Goal: Contribute content

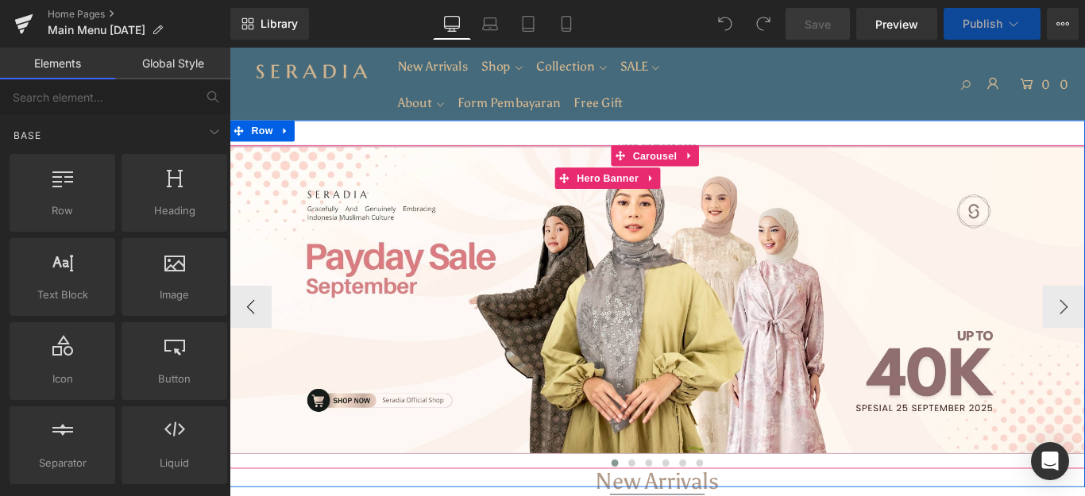
click at [230, 48] on div at bounding box center [230, 48] width 0 height 0
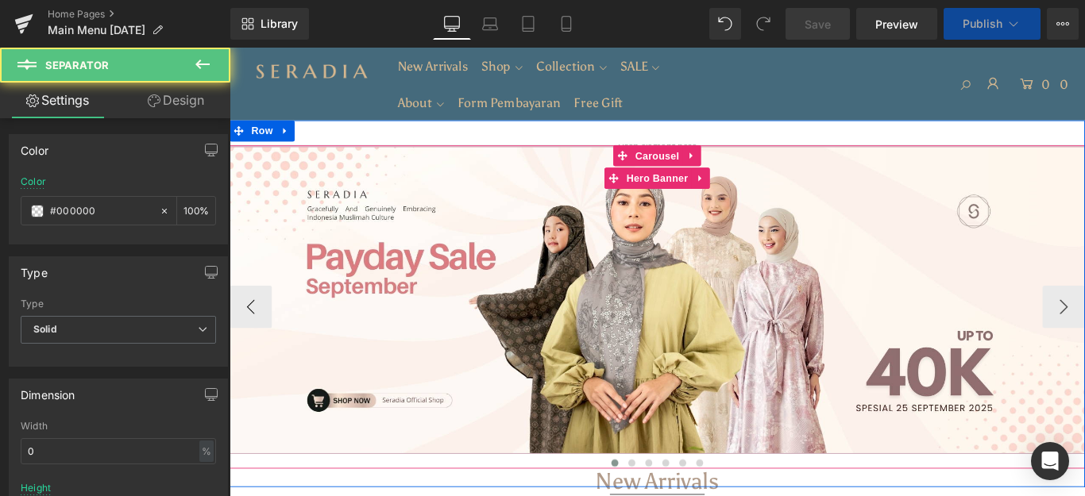
click at [741, 268] on div at bounding box center [710, 332] width 961 height 346
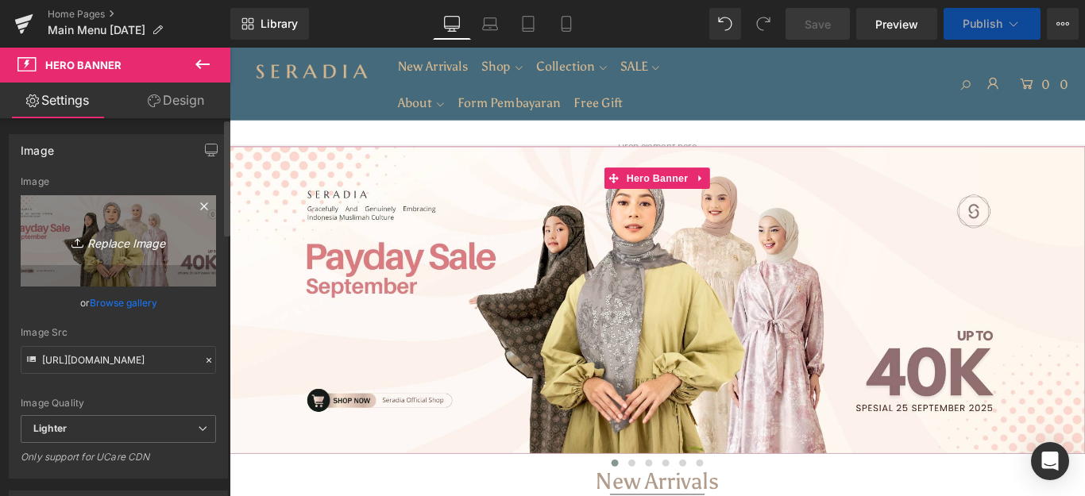
click at [107, 236] on icon "Replace Image" at bounding box center [118, 241] width 127 height 20
type input "C:\fakepath\Banner Website.jpg"
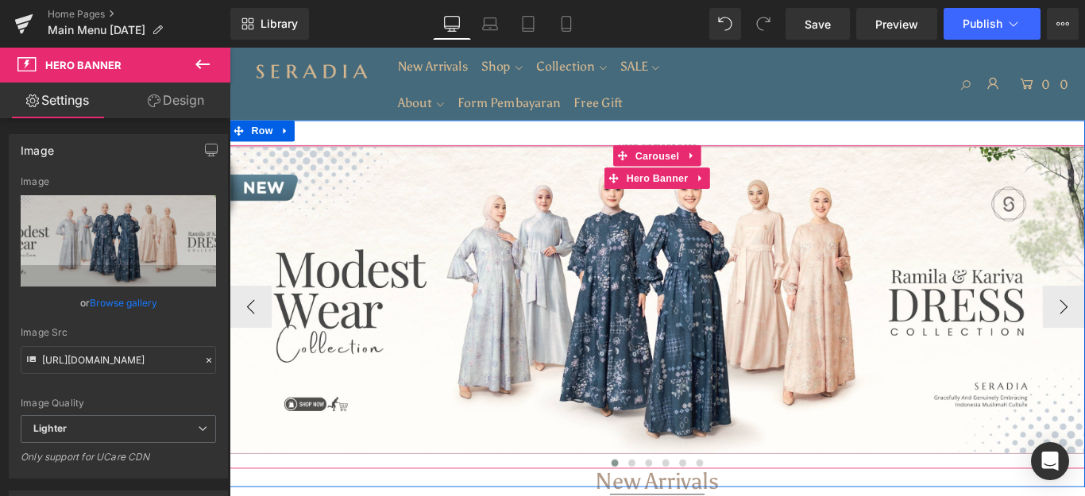
click at [230, 48] on div at bounding box center [230, 48] width 0 height 0
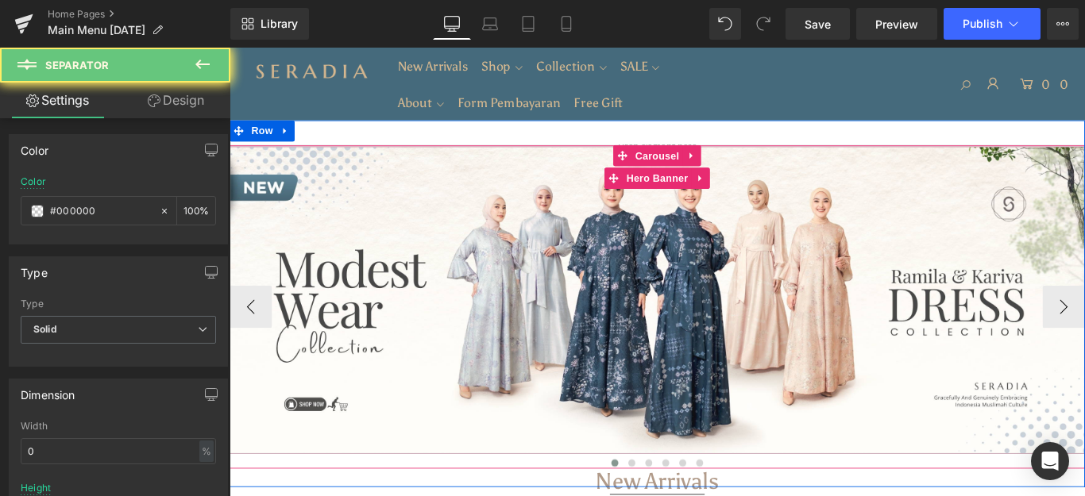
click at [636, 330] on div at bounding box center [710, 325] width 961 height 27
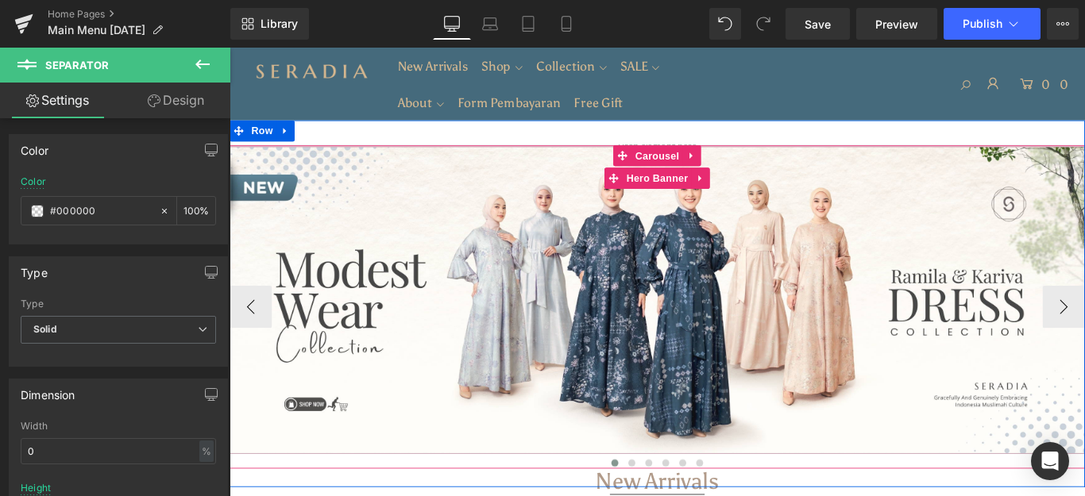
click at [531, 259] on div at bounding box center [710, 332] width 961 height 346
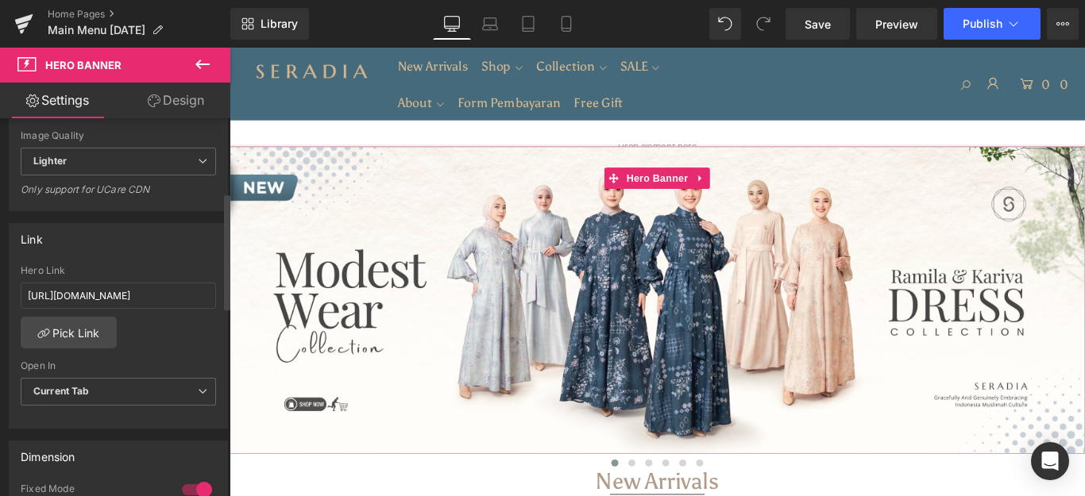
scroll to position [318, 0]
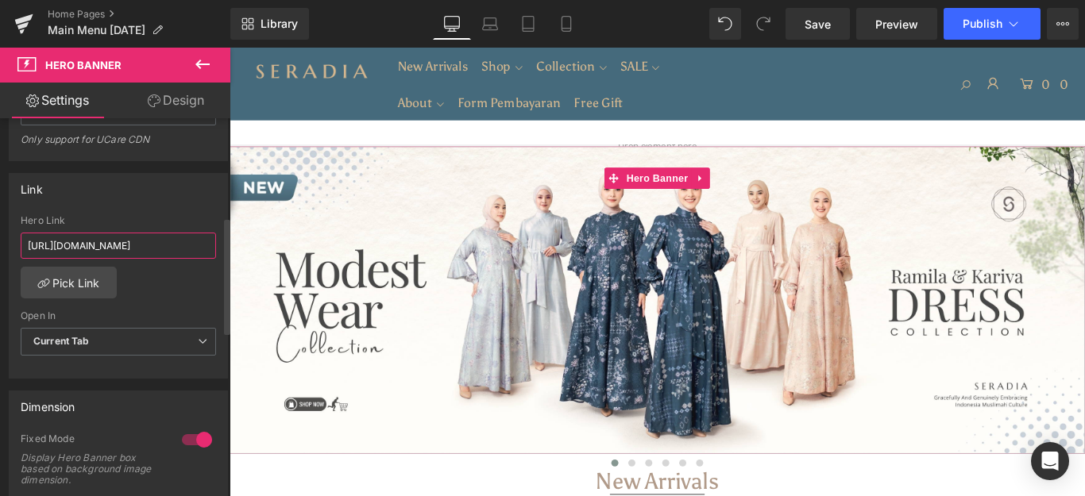
click at [137, 237] on input "[URL][DOMAIN_NAME]" at bounding box center [118, 246] width 195 height 26
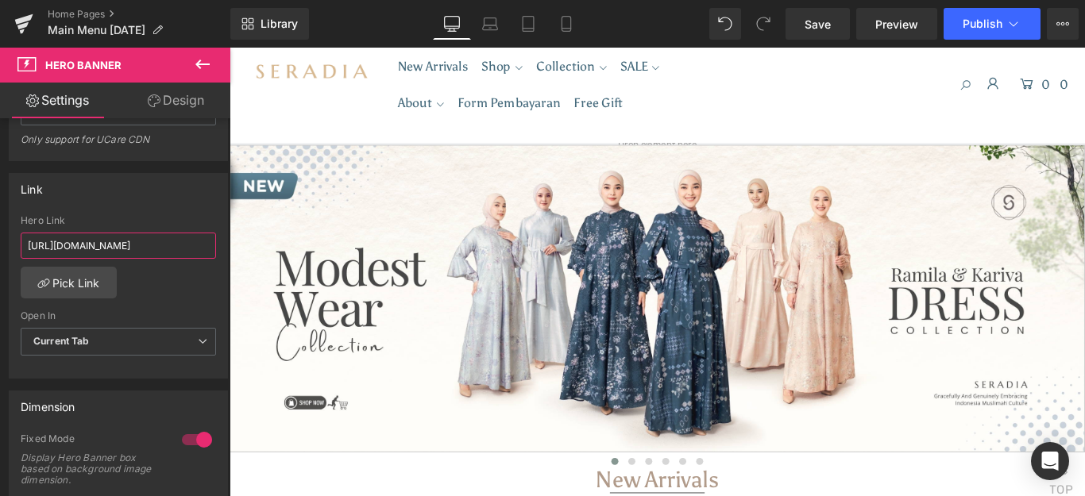
scroll to position [0, 0]
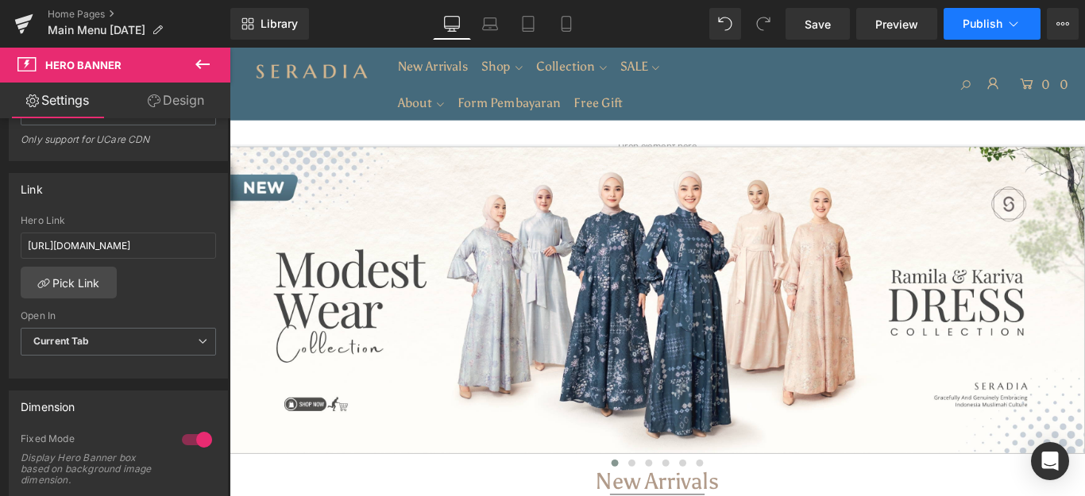
click at [1002, 21] on button "Publish" at bounding box center [992, 24] width 97 height 32
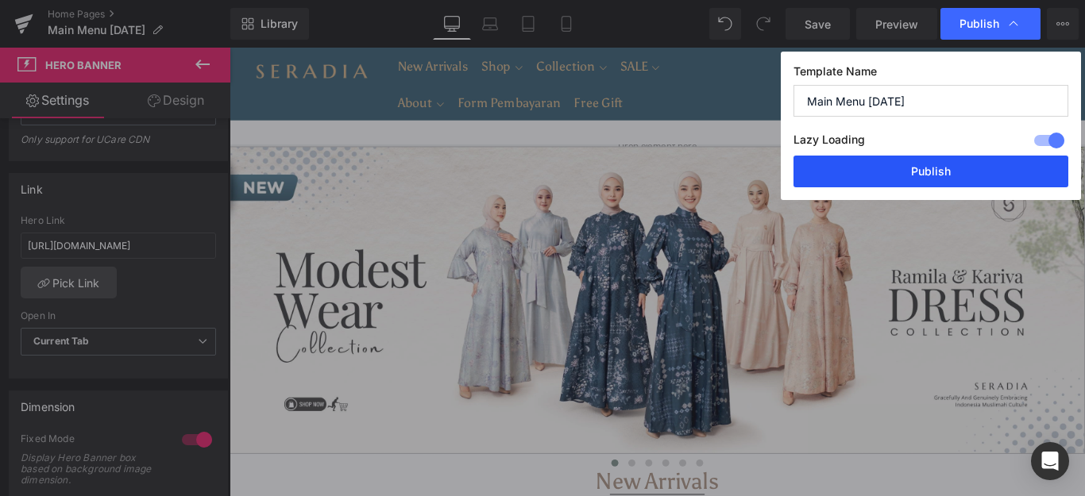
click at [953, 180] on button "Publish" at bounding box center [930, 172] width 275 height 32
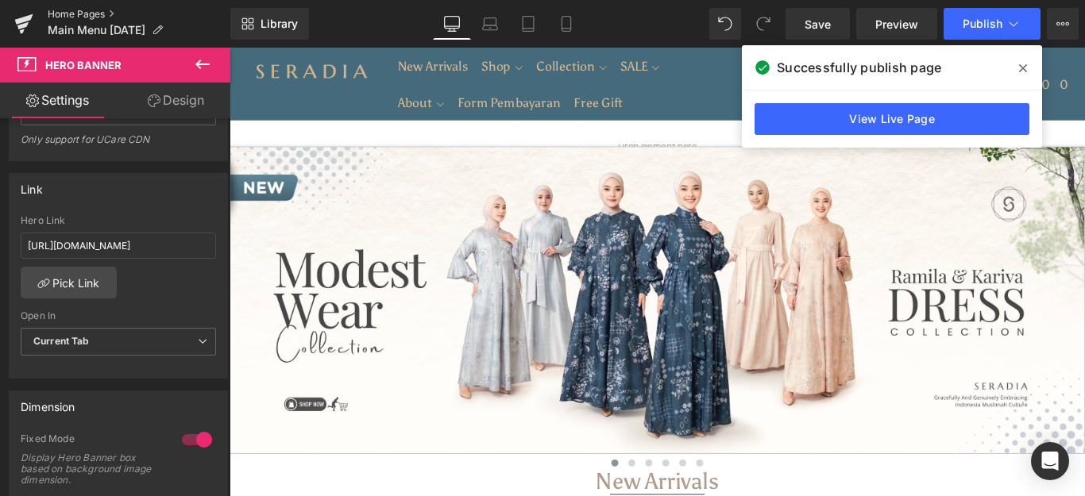
click at [54, 11] on link "Home Pages" at bounding box center [139, 14] width 183 height 13
